Goal: Information Seeking & Learning: Understand process/instructions

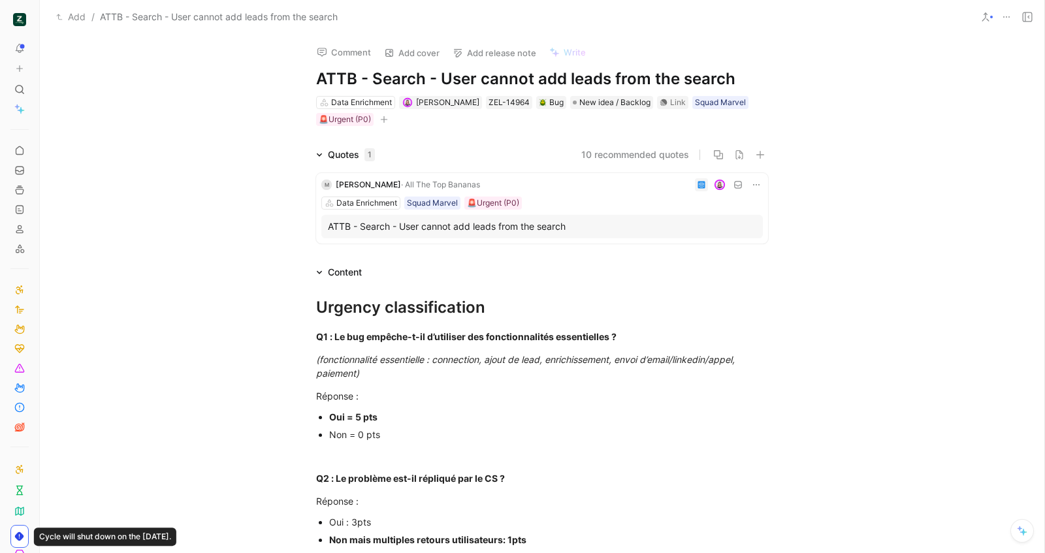
click at [700, 188] on icon at bounding box center [702, 185] width 8 height 8
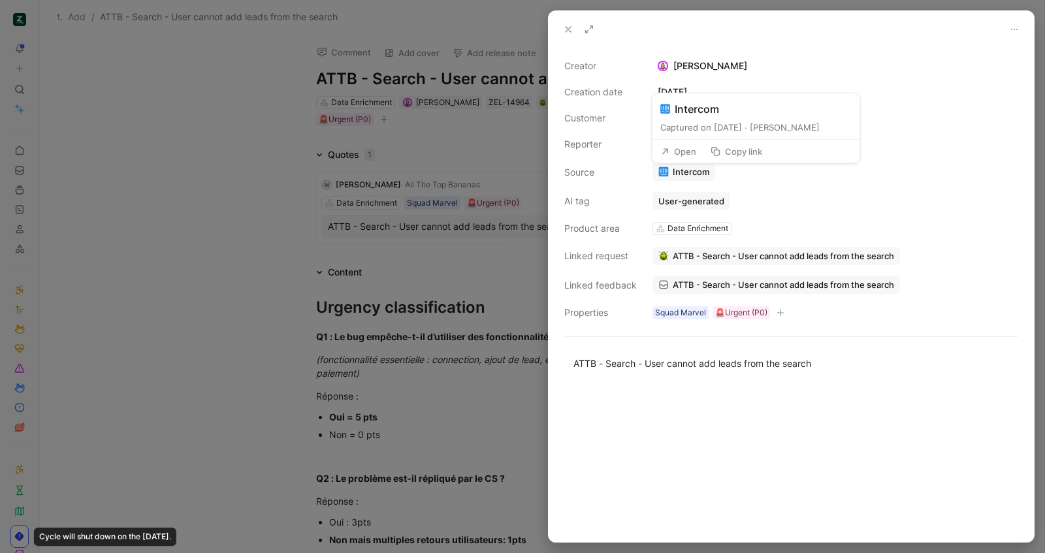
click at [689, 161] on div "Creator Camille Wattel Creation date September 9, 2025 Customer M Martin Harris…" at bounding box center [791, 189] width 454 height 263
click at [686, 140] on button "Open" at bounding box center [678, 145] width 47 height 18
click at [566, 26] on icon at bounding box center [568, 29] width 10 height 10
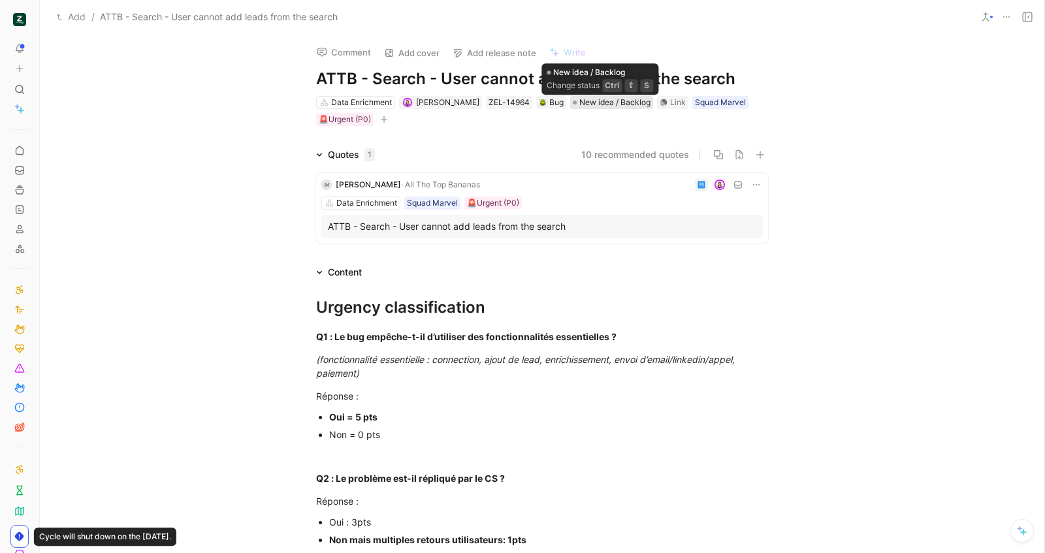
click at [588, 98] on span "New idea / Backlog" at bounding box center [614, 102] width 71 height 13
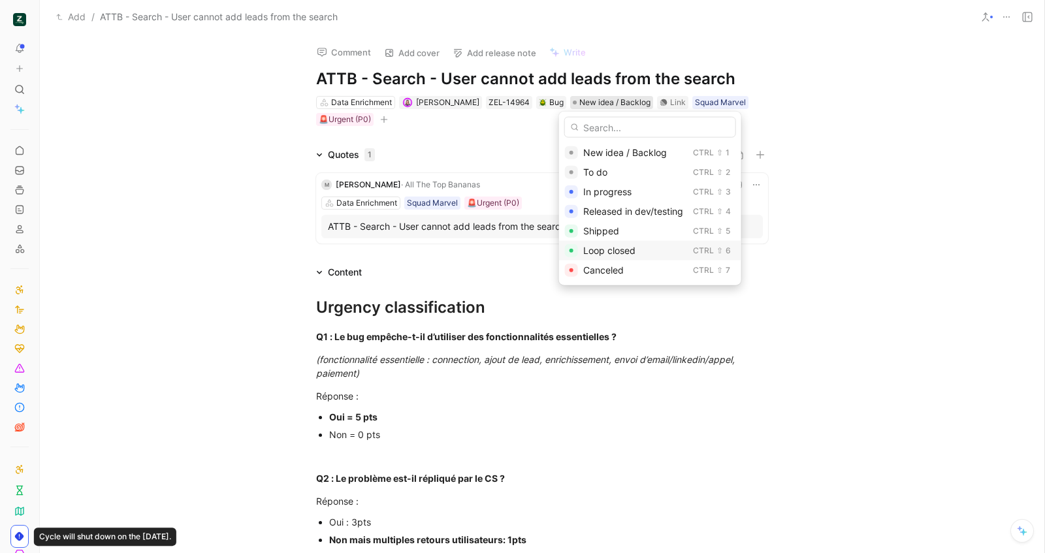
click at [578, 248] on div "Loop closed Ctrl ⇧ 6" at bounding box center [650, 251] width 182 height 20
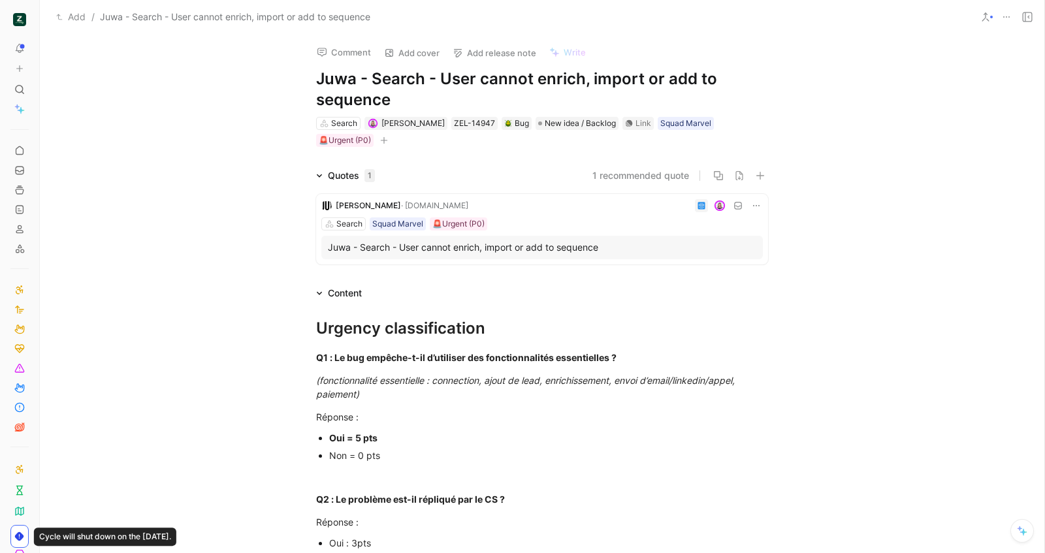
click at [704, 206] on use at bounding box center [701, 205] width 7 height 7
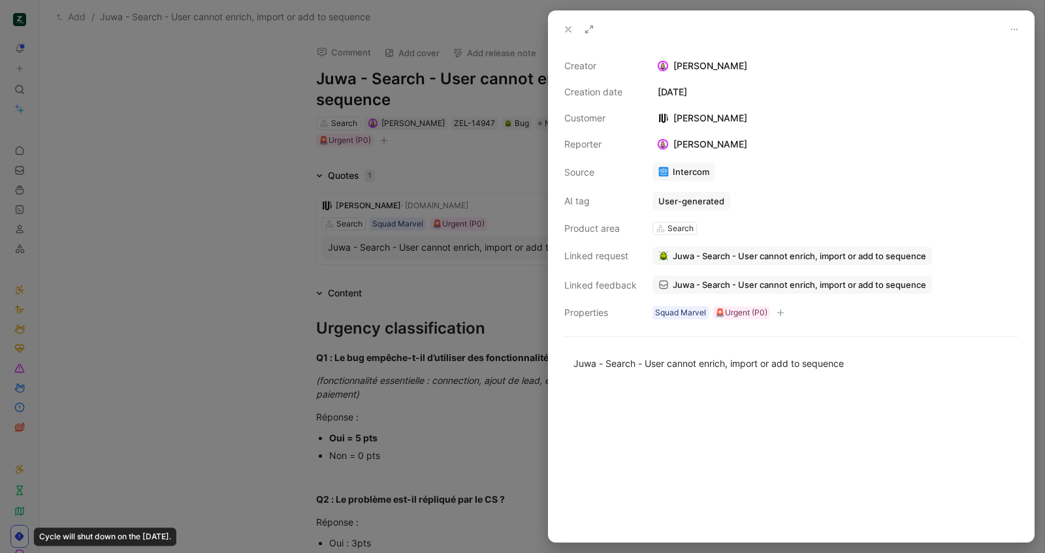
click at [681, 172] on link "Intercom" at bounding box center [683, 172] width 63 height 18
click at [564, 25] on icon at bounding box center [568, 29] width 10 height 10
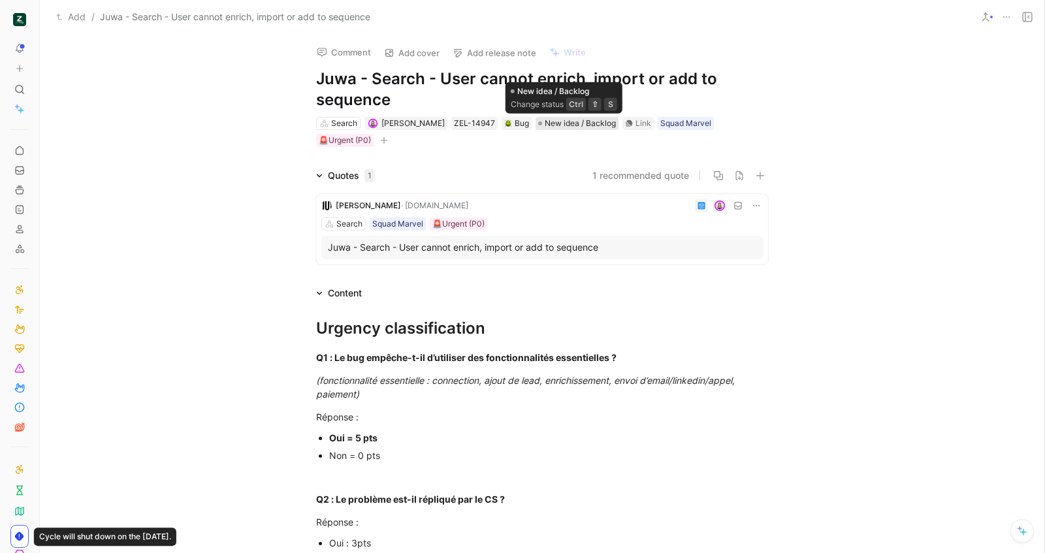
click at [556, 124] on span "New idea / Backlog" at bounding box center [580, 123] width 71 height 13
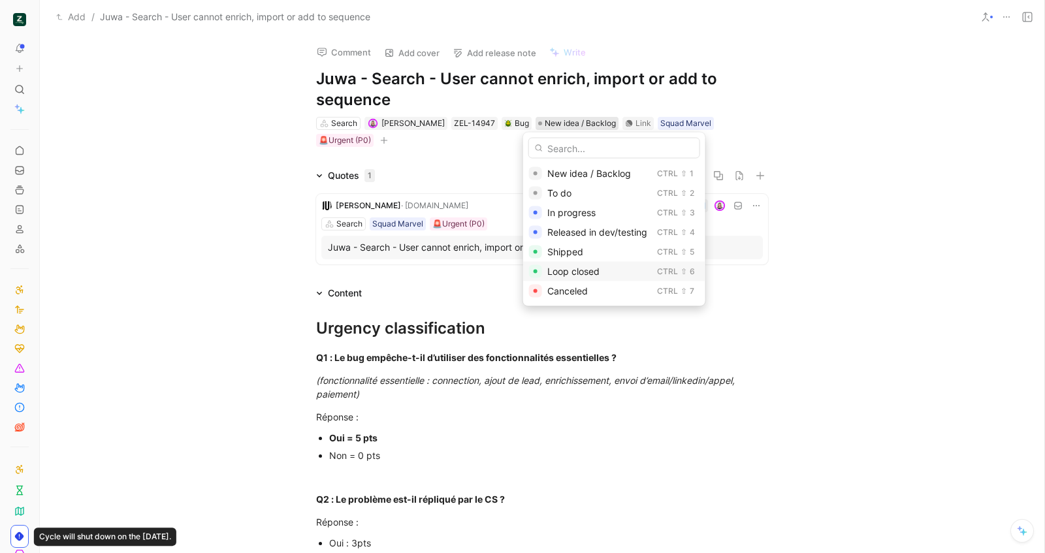
click at [574, 266] on span "Loop closed" at bounding box center [573, 271] width 52 height 11
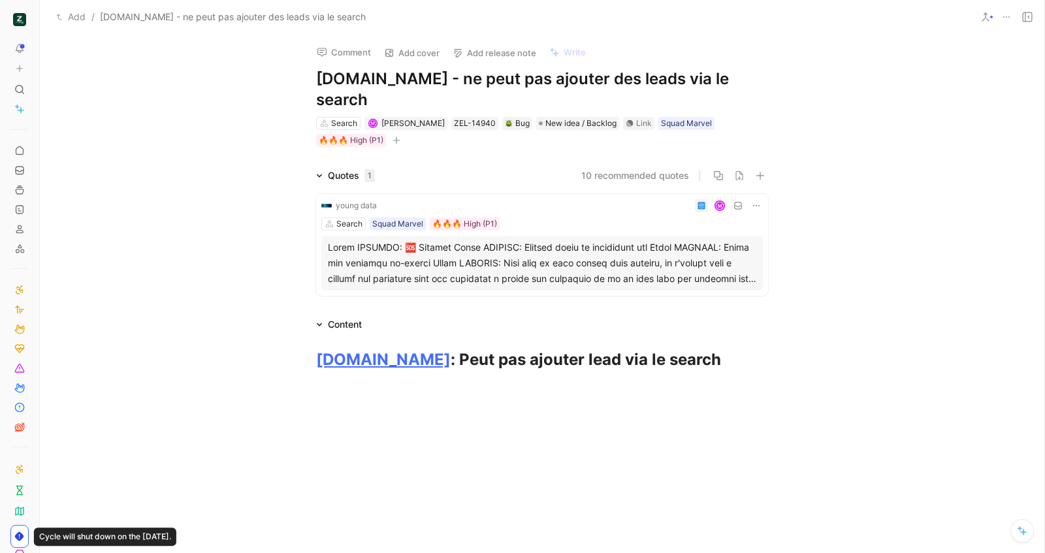
click at [698, 202] on use at bounding box center [701, 205] width 7 height 7
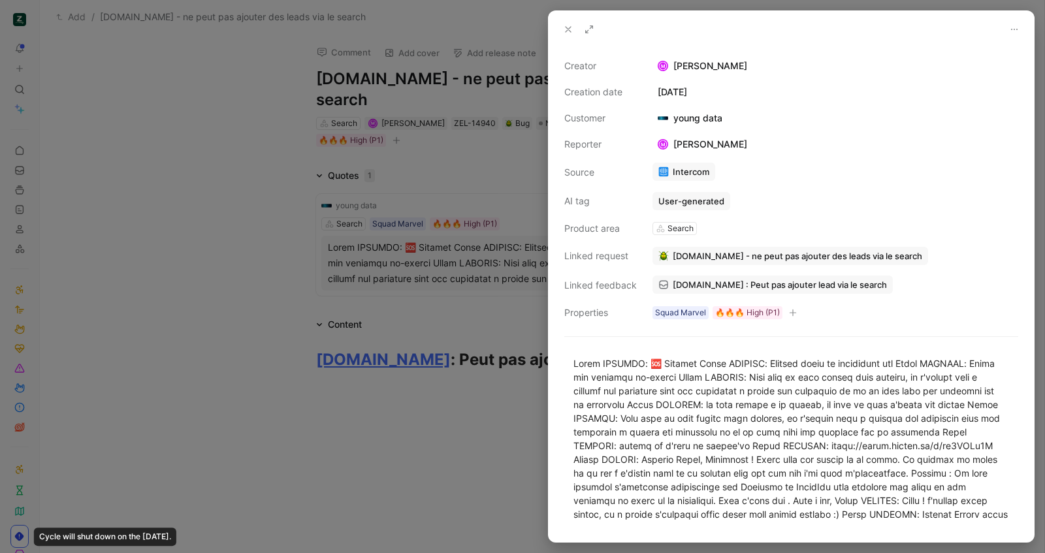
click at [681, 170] on link "Intercom" at bounding box center [683, 172] width 63 height 18
click at [462, 126] on div at bounding box center [522, 276] width 1045 height 553
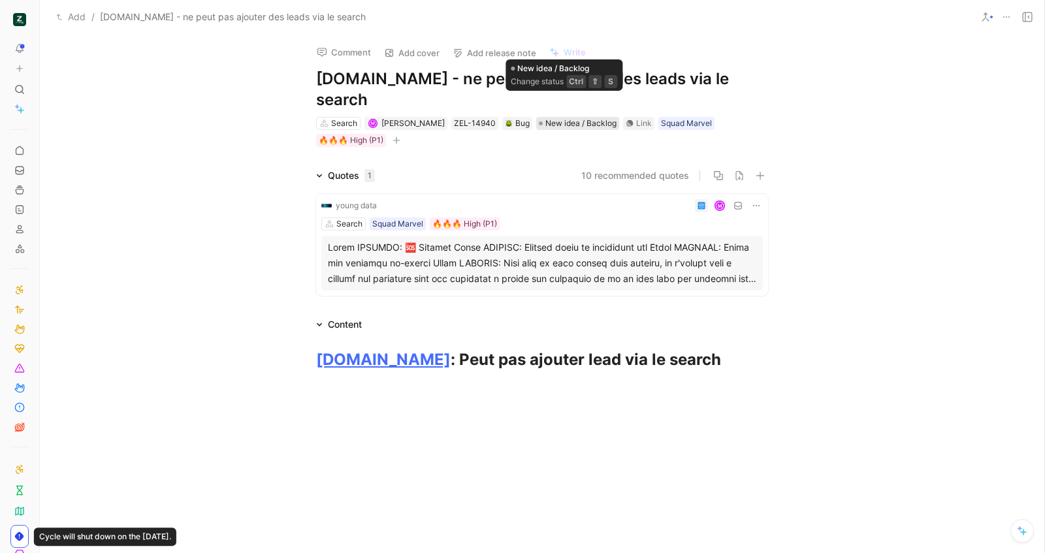
click at [571, 117] on span "New idea / Backlog" at bounding box center [580, 123] width 71 height 13
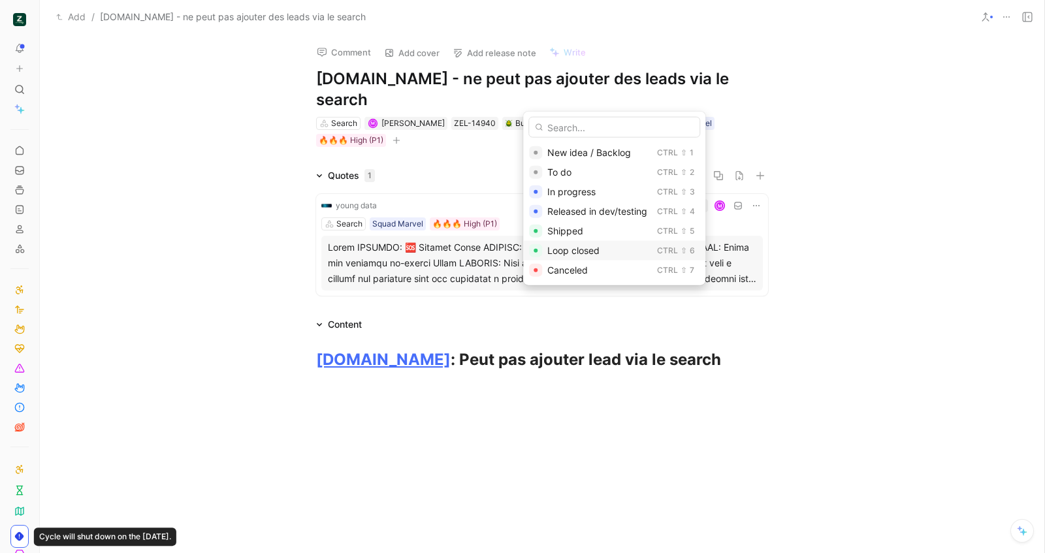
click at [563, 257] on div "Loop closed" at bounding box center [599, 251] width 105 height 16
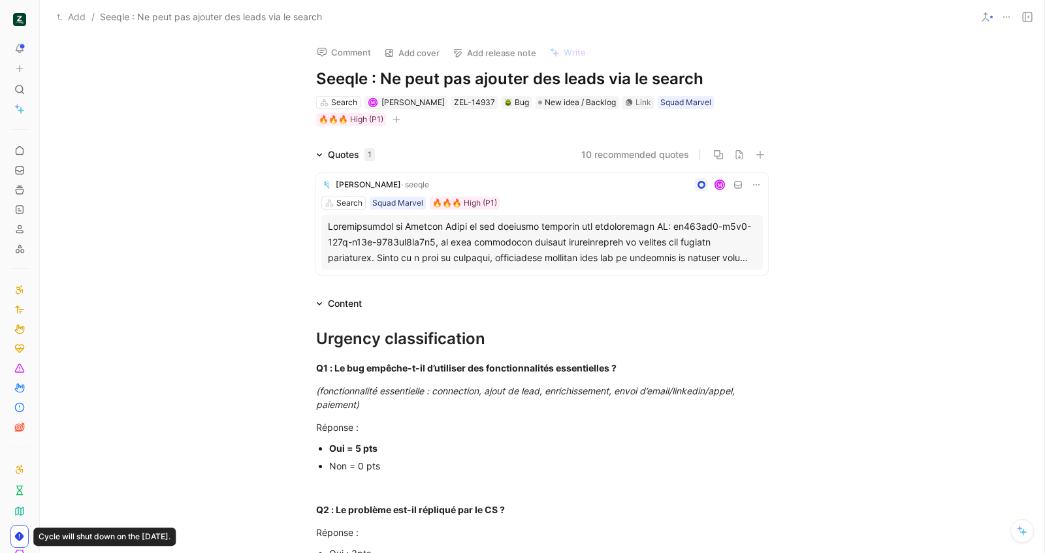
click at [532, 203] on div "Search Squad Marvel 🔥🔥🔥 High (P1)" at bounding box center [542, 203] width 442 height 13
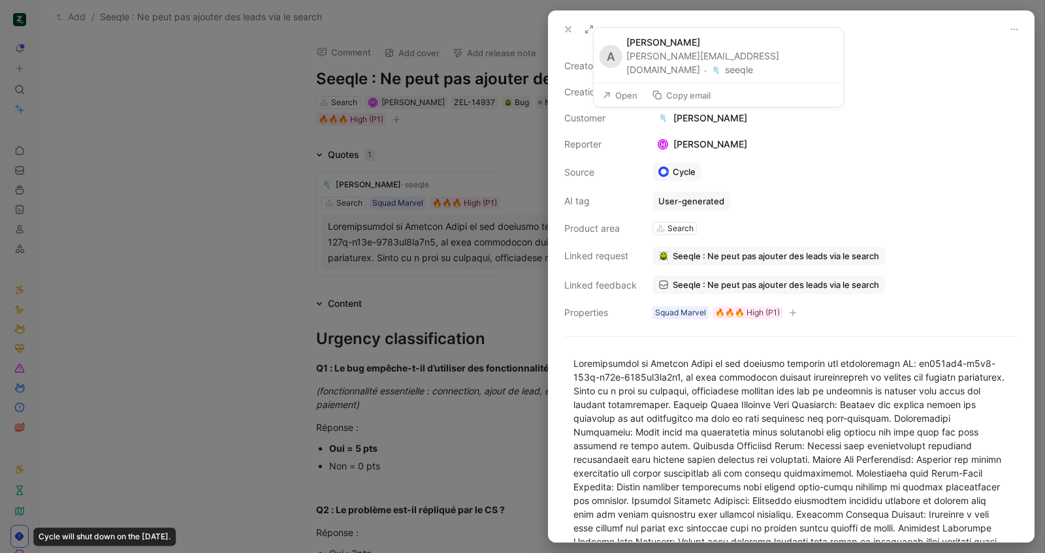
click at [676, 93] on button "Copy email" at bounding box center [681, 95] width 71 height 18
click at [566, 33] on icon at bounding box center [568, 29] width 10 height 10
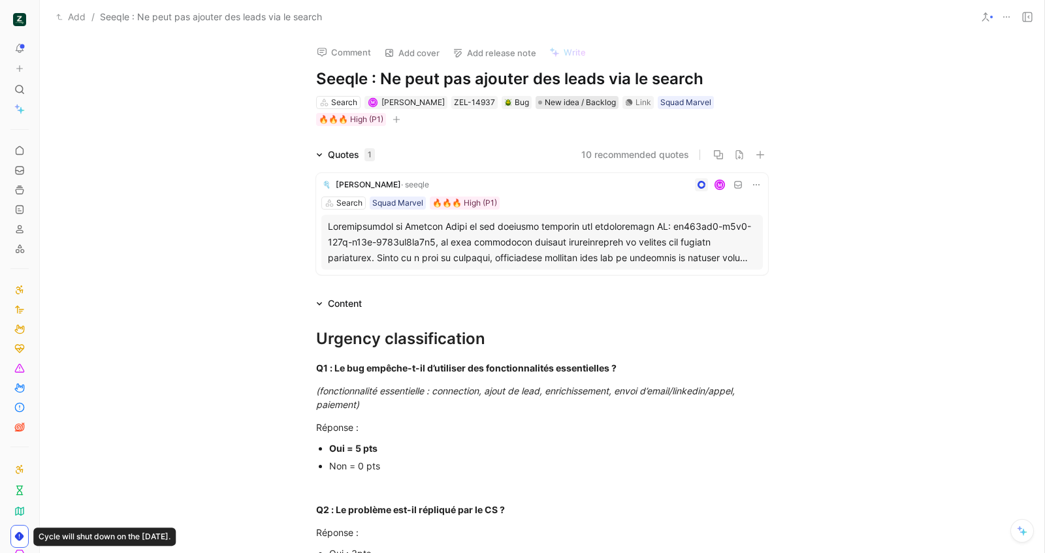
click at [547, 108] on span "New idea / Backlog" at bounding box center [580, 102] width 71 height 13
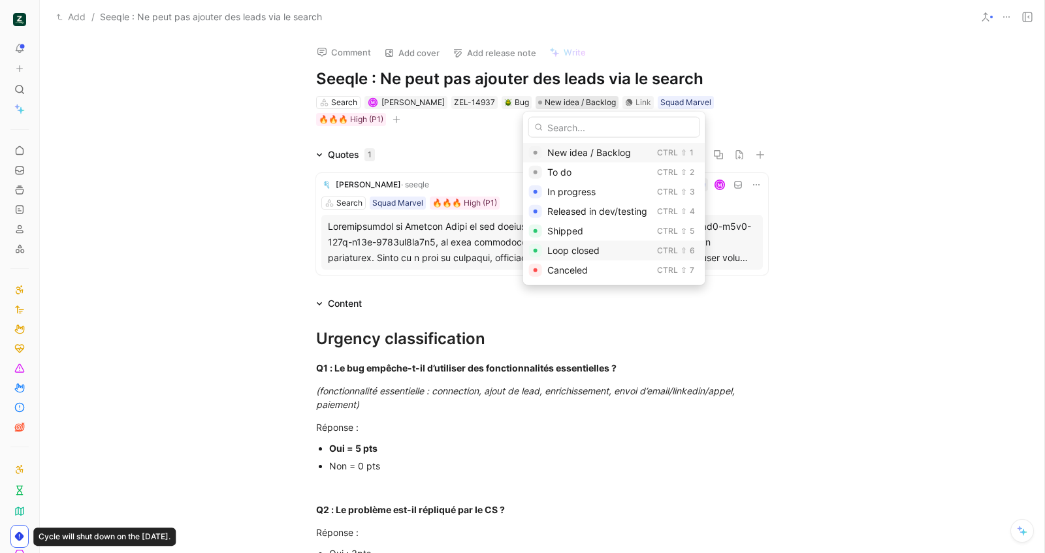
click at [555, 250] on span "Loop closed" at bounding box center [573, 250] width 52 height 11
